Goal: Information Seeking & Learning: Find specific fact

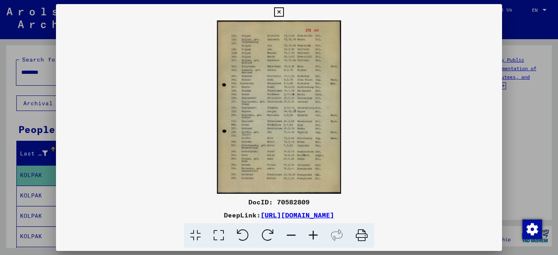
click at [313, 235] on icon at bounding box center [313, 236] width 22 height 25
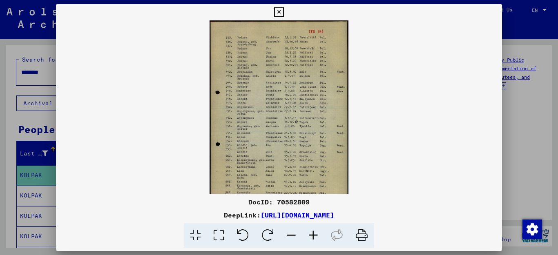
click at [313, 235] on icon at bounding box center [313, 236] width 22 height 25
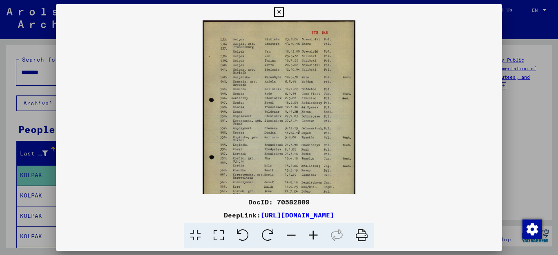
click at [313, 235] on icon at bounding box center [313, 236] width 22 height 25
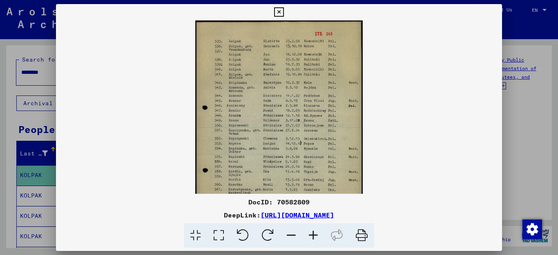
click at [313, 235] on icon at bounding box center [313, 236] width 22 height 25
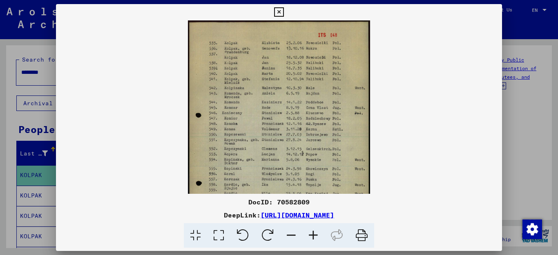
click at [313, 235] on icon at bounding box center [313, 236] width 22 height 25
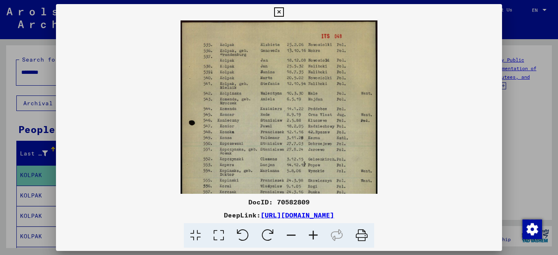
click at [313, 235] on icon at bounding box center [313, 236] width 22 height 25
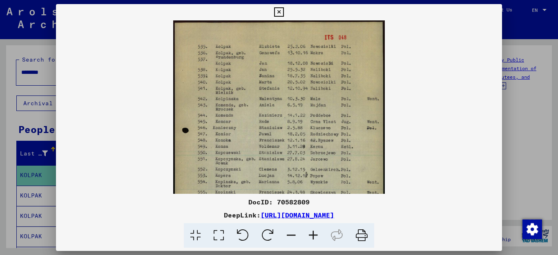
click at [313, 235] on icon at bounding box center [313, 236] width 22 height 25
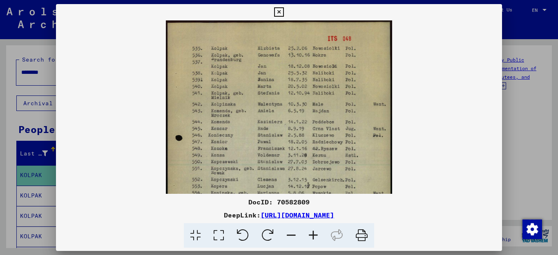
click at [313, 235] on icon at bounding box center [313, 236] width 22 height 25
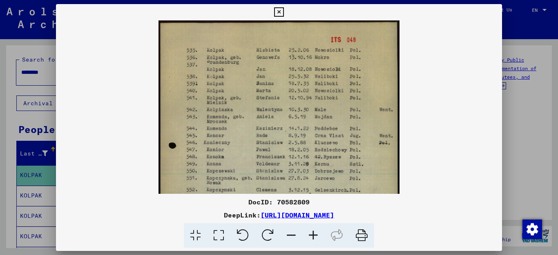
click at [313, 235] on icon at bounding box center [313, 236] width 22 height 25
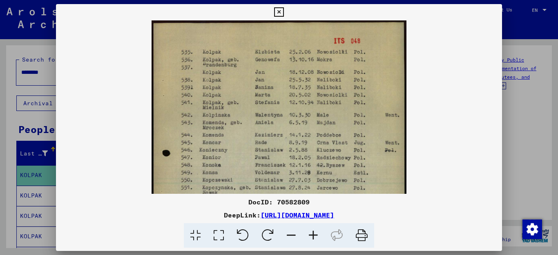
click at [313, 235] on icon at bounding box center [313, 236] width 22 height 25
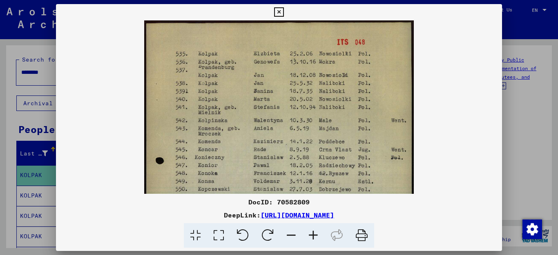
click at [313, 235] on icon at bounding box center [313, 236] width 22 height 25
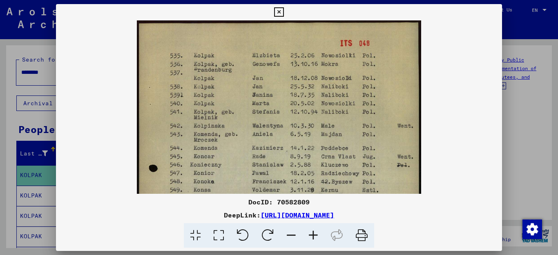
click at [313, 235] on icon at bounding box center [313, 236] width 22 height 25
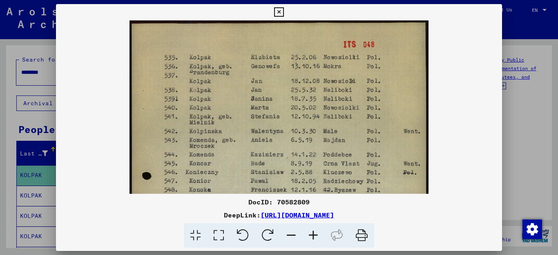
click at [313, 235] on icon at bounding box center [313, 236] width 22 height 25
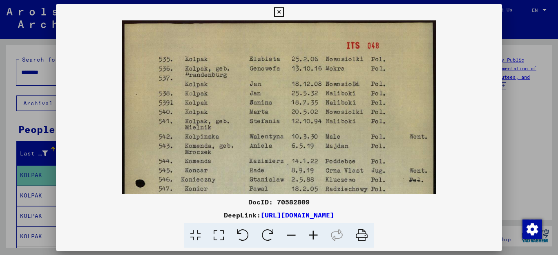
click at [313, 235] on icon at bounding box center [313, 236] width 22 height 25
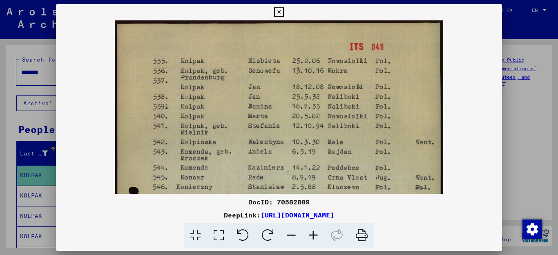
click at [313, 235] on icon at bounding box center [313, 236] width 22 height 25
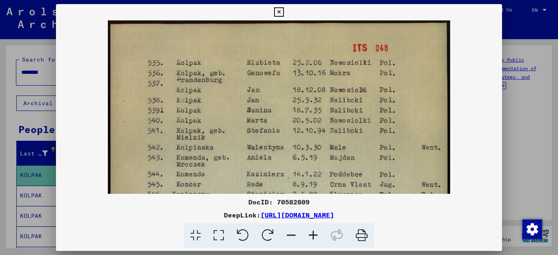
click at [313, 235] on icon at bounding box center [313, 236] width 22 height 25
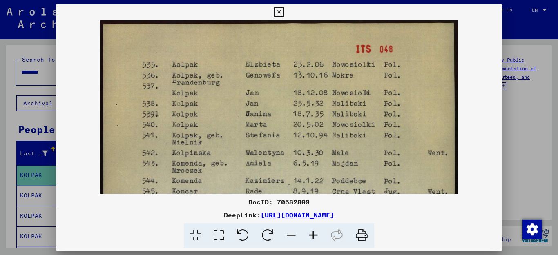
drag, startPoint x: 427, startPoint y: 212, endPoint x: 176, endPoint y: 216, distance: 251.3
click at [176, 216] on div "DeepLink: [URL][DOMAIN_NAME]" at bounding box center [279, 215] width 447 height 10
copy link "[URL][DOMAIN_NAME]"
click at [435, 216] on div "DeepLink: [URL][DOMAIN_NAME]" at bounding box center [279, 215] width 447 height 10
drag, startPoint x: 430, startPoint y: 215, endPoint x: 176, endPoint y: 217, distance: 254.6
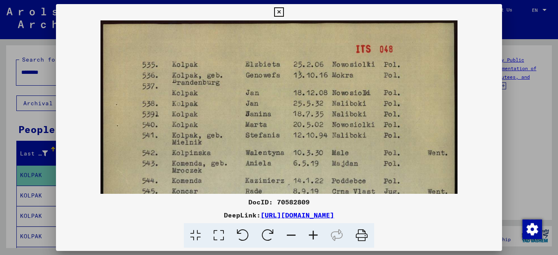
click at [176, 217] on div "DeepLink: [URL][DOMAIN_NAME]" at bounding box center [279, 215] width 447 height 10
copy link "[URL][DOMAIN_NAME]"
